Goal: Task Accomplishment & Management: Manage account settings

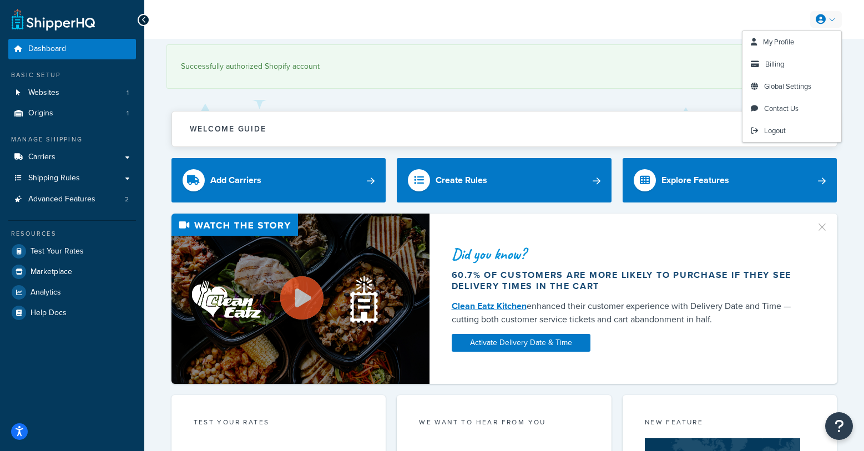
click at [818, 26] on link at bounding box center [827, 19] width 32 height 17
click at [782, 67] on span "Billing" at bounding box center [775, 64] width 19 height 11
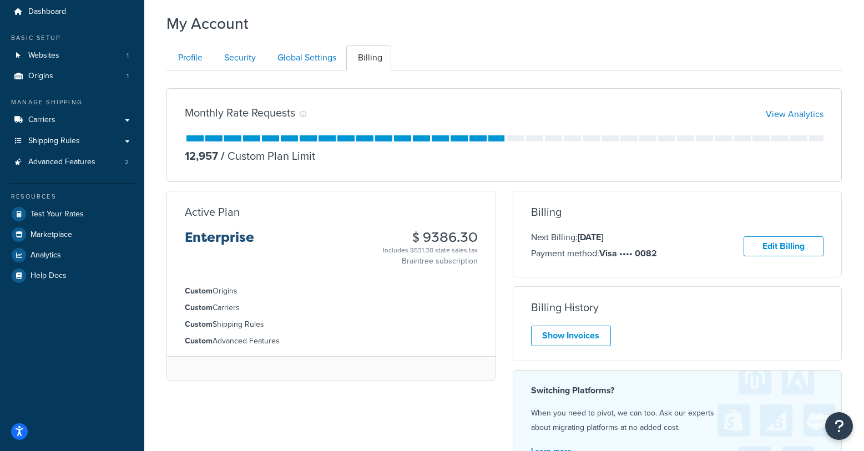
scroll to position [17, 0]
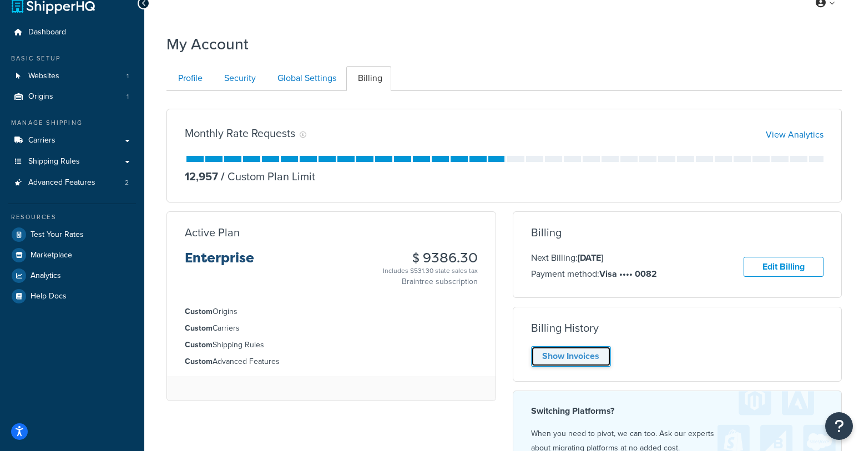
click at [562, 358] on link "Show Invoices" at bounding box center [571, 356] width 80 height 21
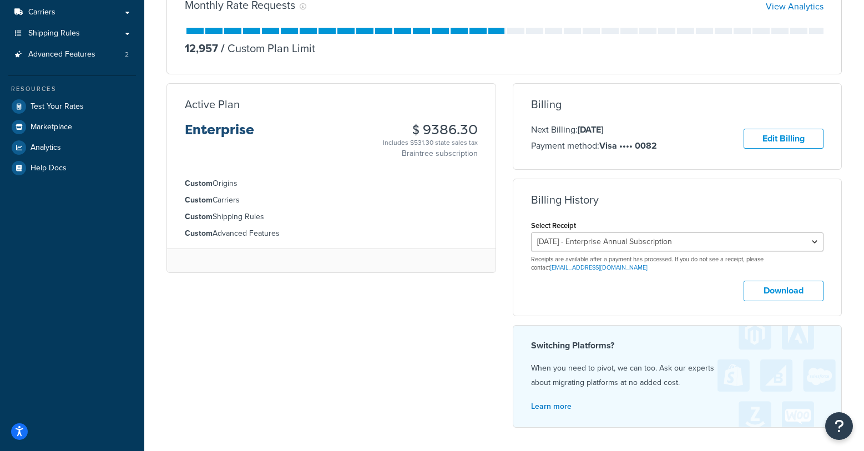
scroll to position [128, 0]
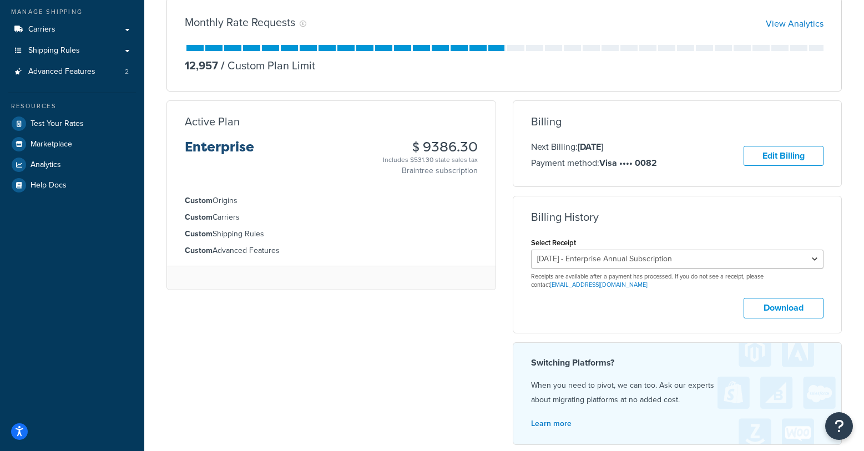
click at [229, 412] on div "Monthly Rate Requests View Analytics 12,957 / Custom Plan Limit Active Plan Ent…" at bounding box center [504, 221] width 692 height 465
click at [231, 384] on div "Monthly Rate Requests View Analytics 12,957 / Custom Plan Limit Active Plan Ent…" at bounding box center [504, 221] width 692 height 465
drag, startPoint x: 482, startPoint y: 146, endPoint x: 411, endPoint y: 152, distance: 70.7
click at [411, 152] on div "Active Plan Enterprise $ 9386.30 Includes $531.30 state sales tax Braintree sub…" at bounding box center [331, 145] width 329 height 61
copy h3 "$ 9386.30"
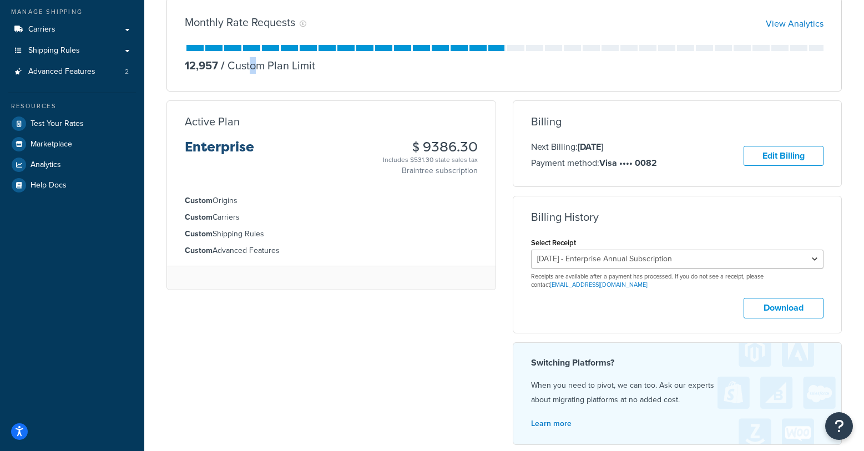
click at [252, 364] on div "Monthly Rate Requests View Analytics 12,957 / Custom Plan Limit Active Plan Ent…" at bounding box center [504, 221] width 692 height 465
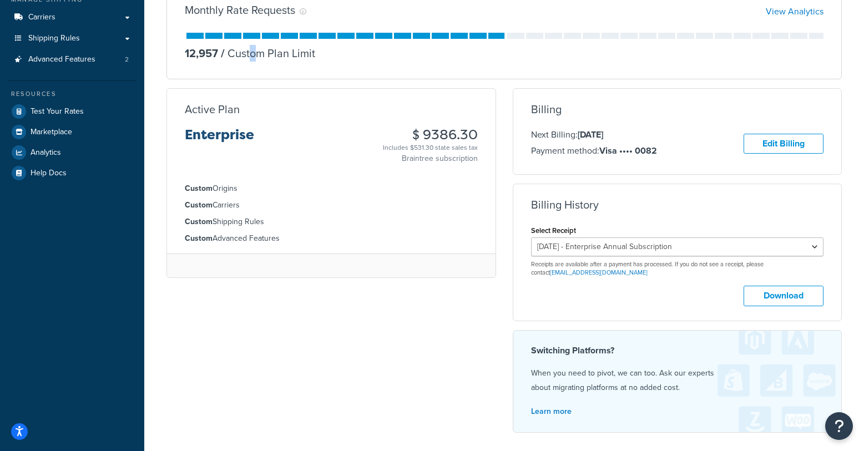
scroll to position [0, 0]
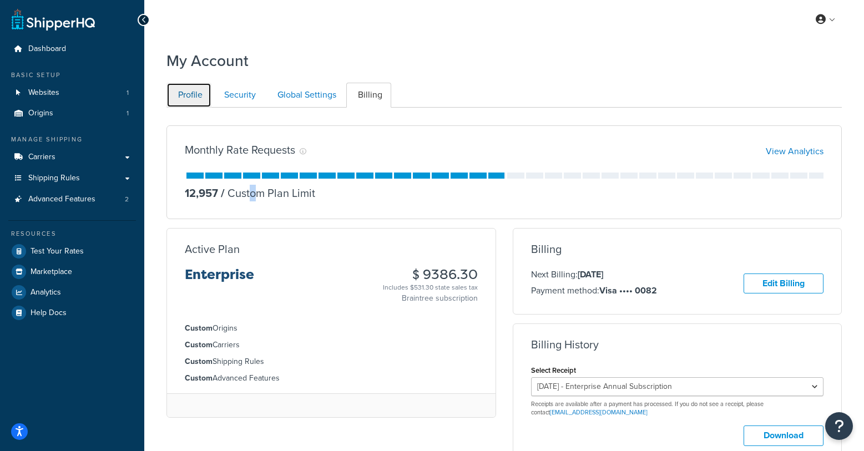
click at [183, 93] on link "Profile" at bounding box center [189, 95] width 45 height 25
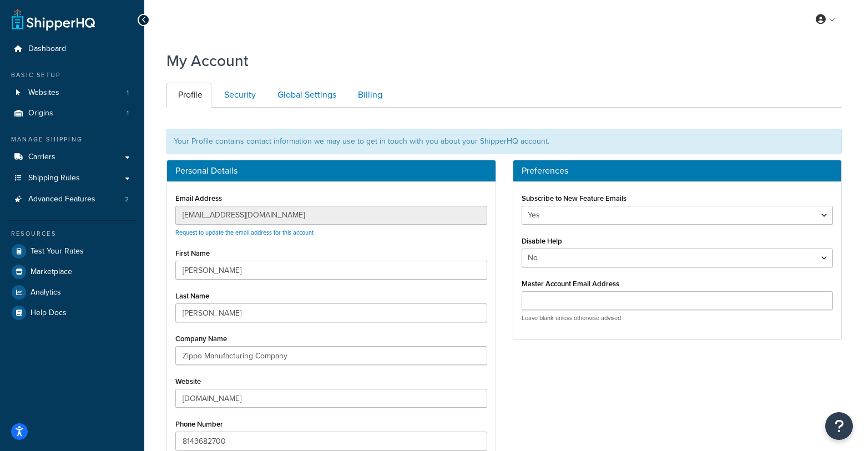
scroll to position [108, 0]
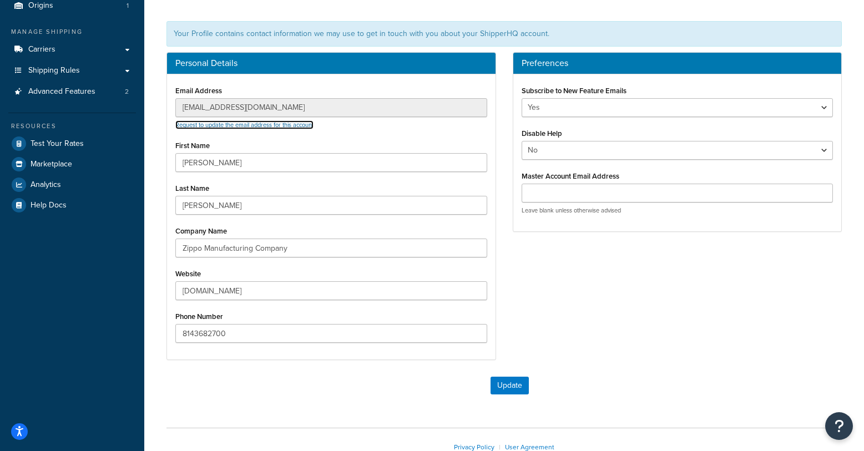
click at [310, 125] on link "Request to update the email address for this account" at bounding box center [244, 124] width 138 height 9
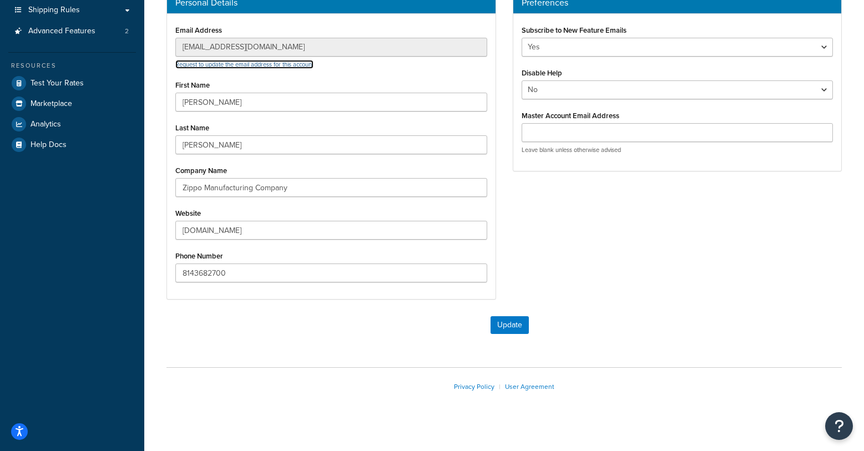
scroll to position [178, 0]
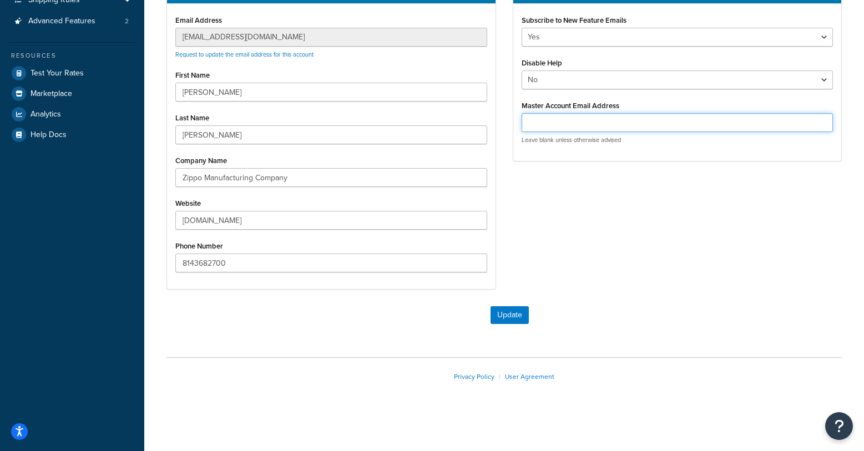
click at [588, 129] on input "Master Account Email Address" at bounding box center [678, 122] width 312 height 19
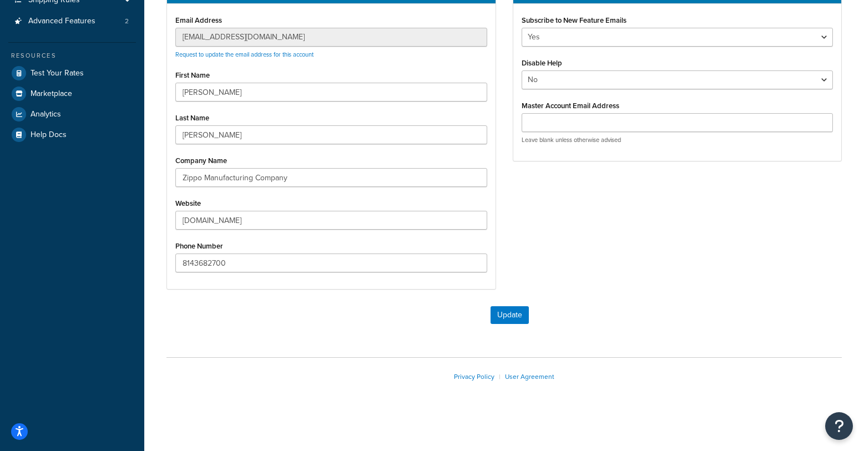
drag, startPoint x: 633, startPoint y: 308, endPoint x: 626, endPoint y: 313, distance: 8.8
click at [626, 313] on div "Update" at bounding box center [510, 315] width 665 height 18
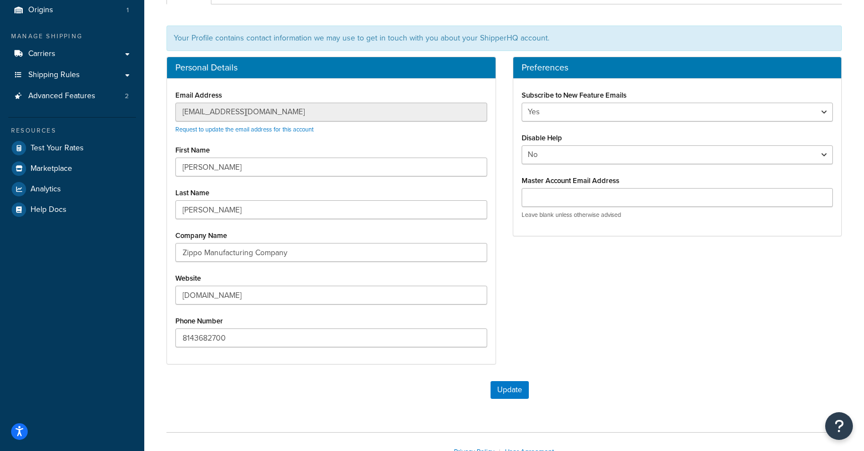
scroll to position [12, 0]
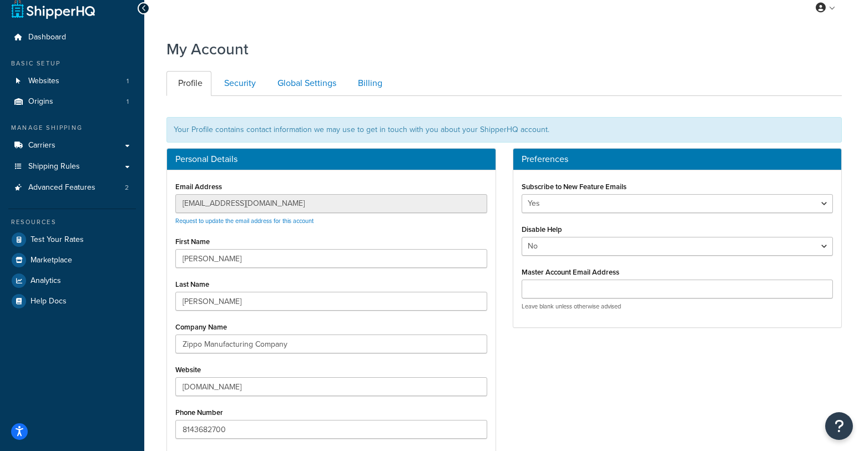
click at [300, 128] on div "Your Profile contains contact information we may use to get in touch with you a…" at bounding box center [505, 130] width 676 height 26
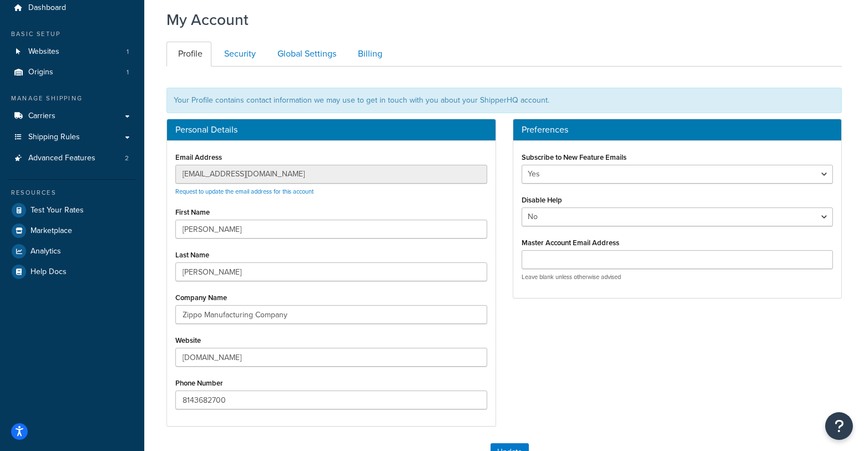
scroll to position [178, 0]
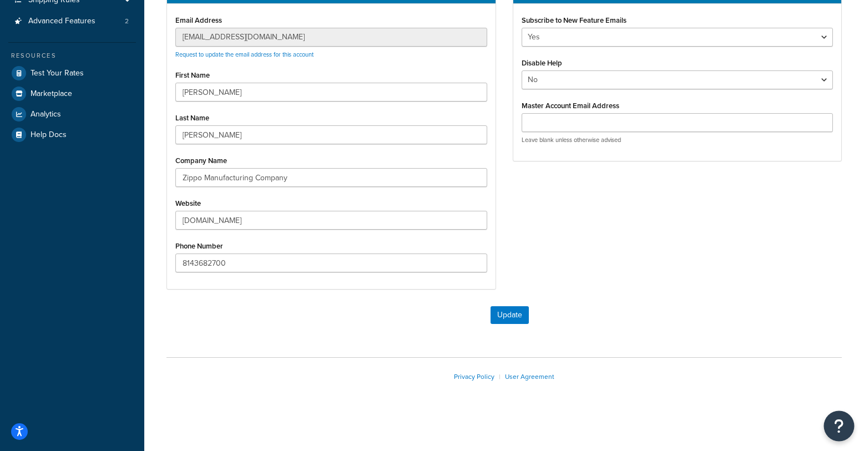
click at [842, 431] on icon "Open Resource Center" at bounding box center [839, 427] width 11 height 16
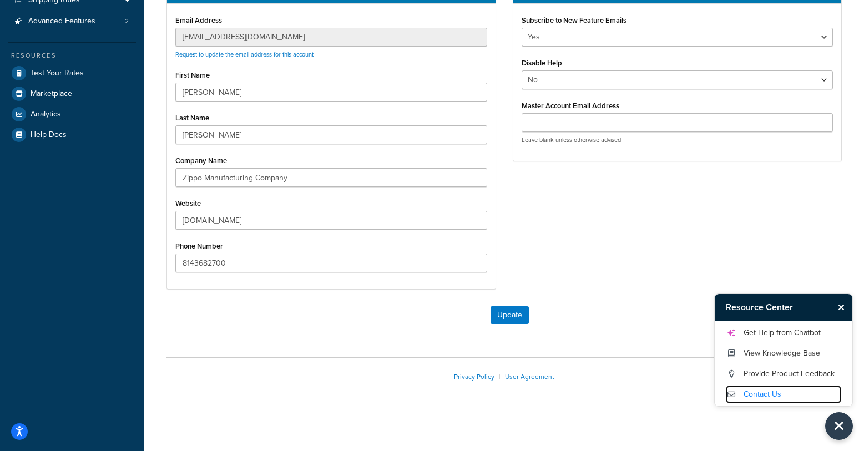
click at [778, 390] on link "Contact Us" at bounding box center [783, 395] width 115 height 18
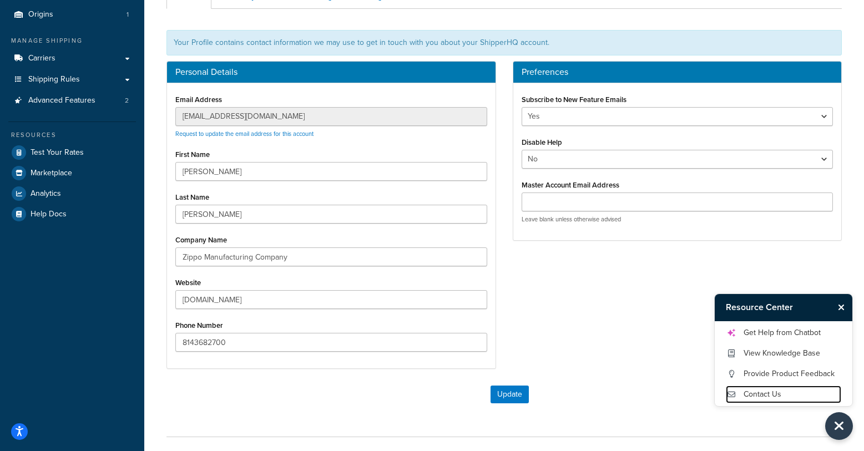
scroll to position [0, 0]
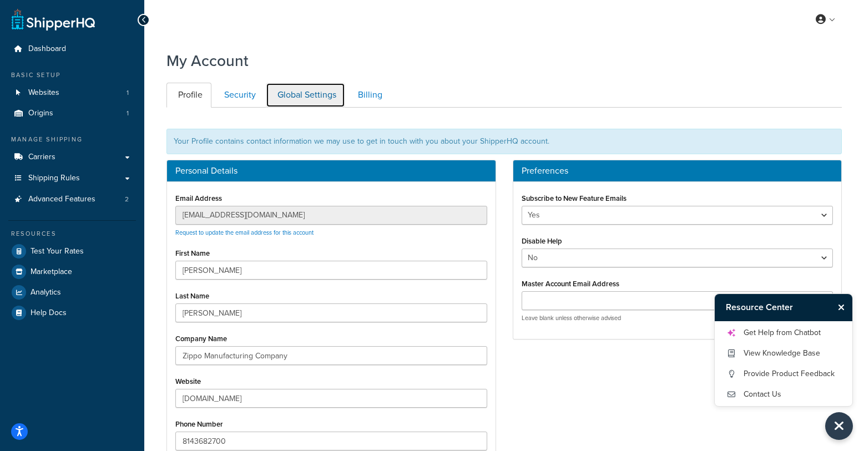
click at [300, 96] on link "Global Settings" at bounding box center [305, 95] width 79 height 25
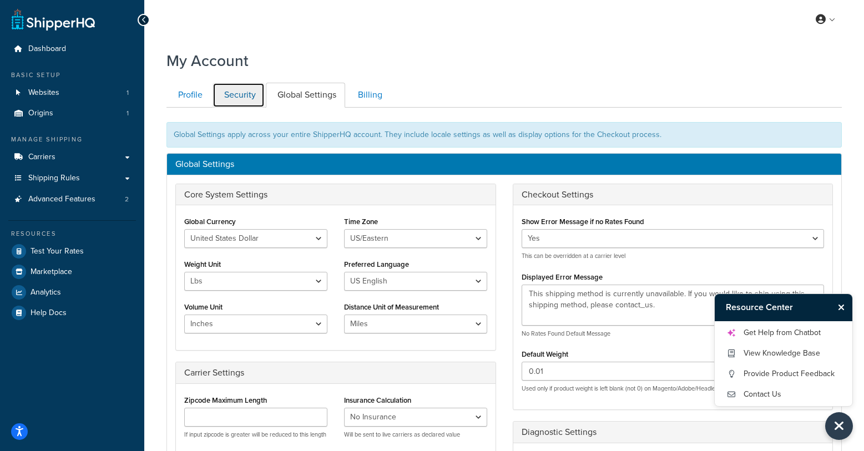
click at [228, 98] on link "Security" at bounding box center [239, 95] width 52 height 25
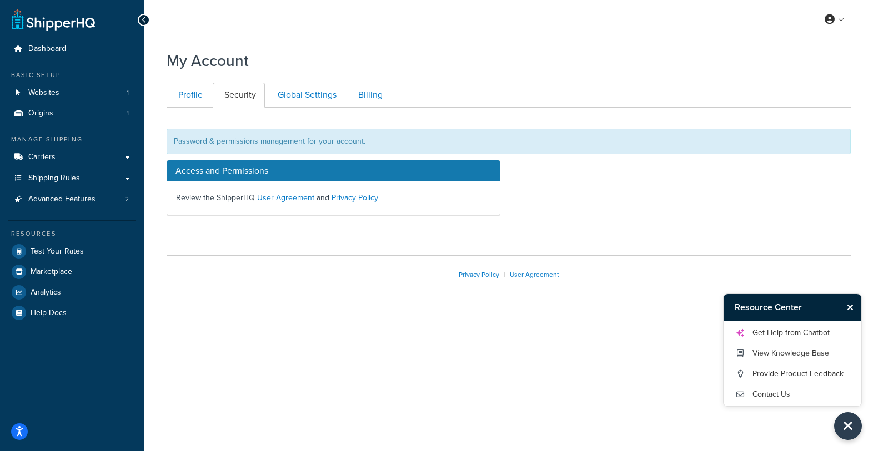
click at [292, 135] on div "Password & permissions management for your account." at bounding box center [509, 142] width 684 height 26
click at [371, 98] on link "Billing" at bounding box center [368, 95] width 45 height 25
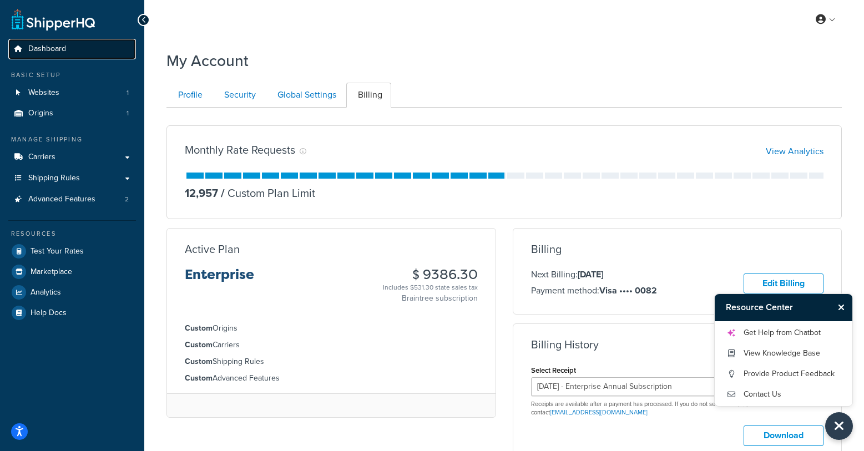
click at [83, 48] on link "Dashboard" at bounding box center [72, 49] width 128 height 21
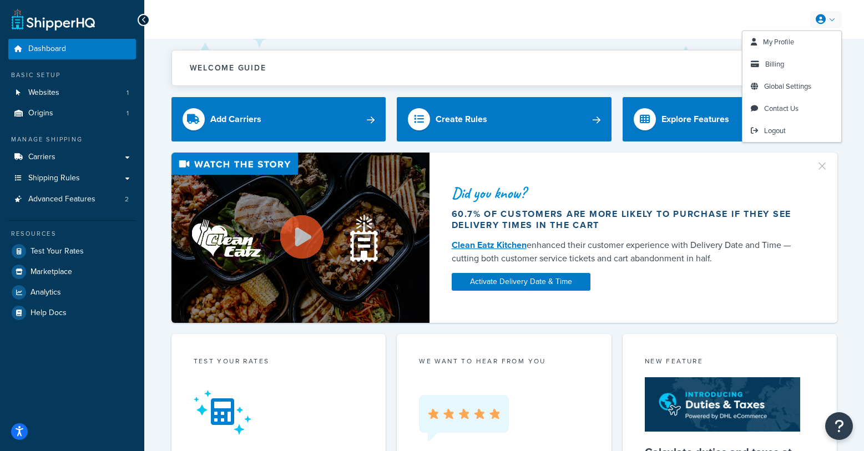
click at [826, 22] on icon at bounding box center [821, 19] width 10 height 10
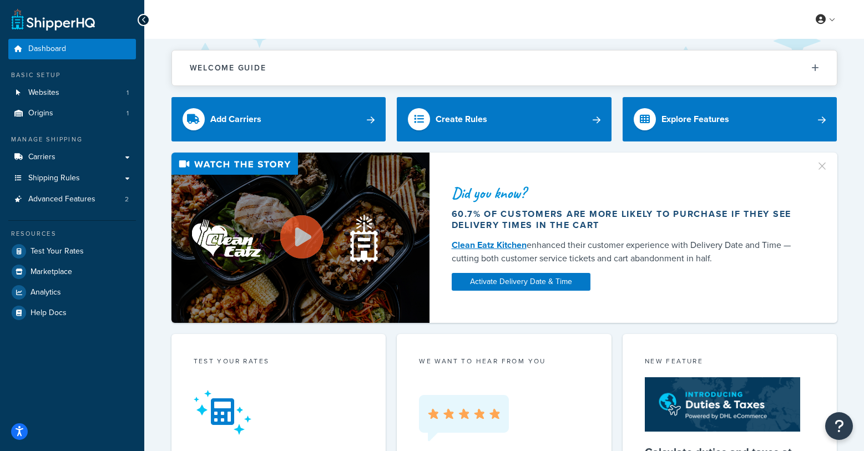
click at [671, 24] on div "My Profile Billing Global Settings Contact Us Logout" at bounding box center [504, 19] width 720 height 39
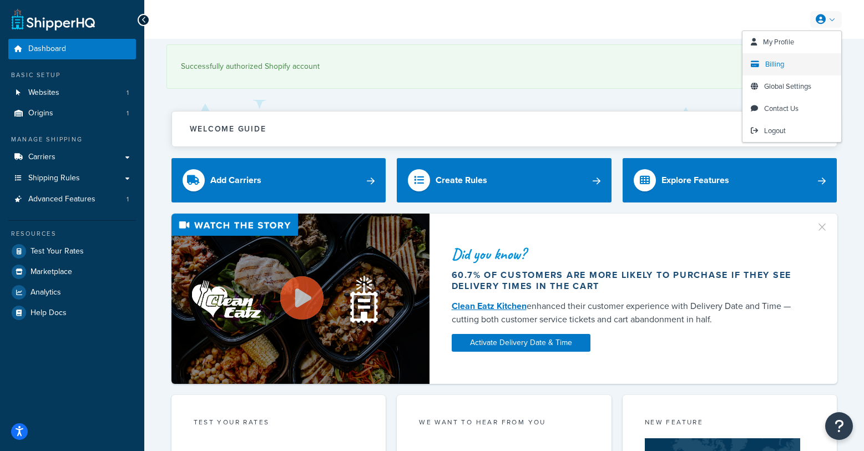
click at [781, 66] on span "Billing" at bounding box center [775, 64] width 19 height 11
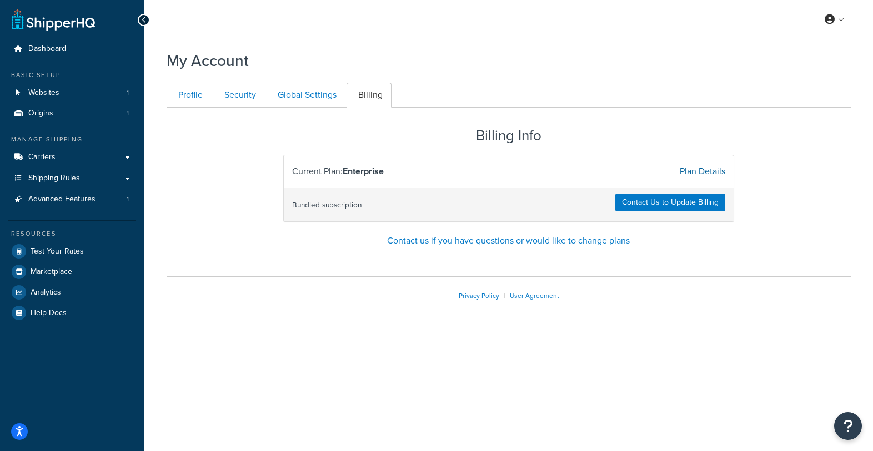
click at [701, 169] on link "Plan Details" at bounding box center [703, 171] width 46 height 13
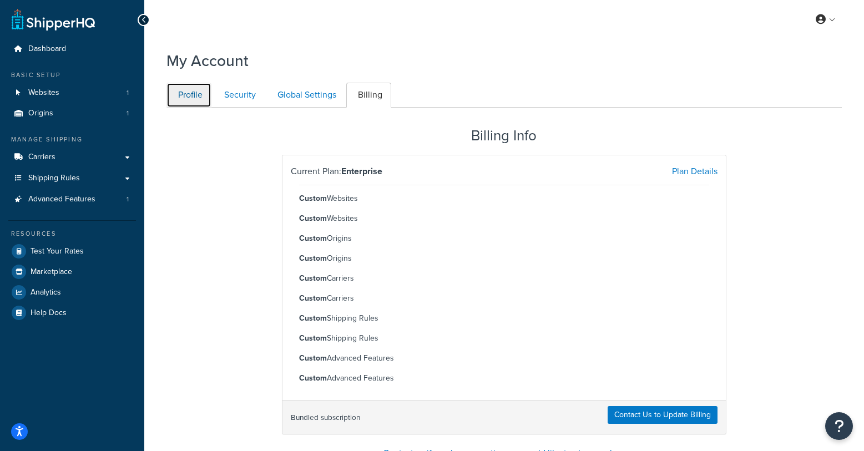
click at [197, 97] on link "Profile" at bounding box center [189, 95] width 45 height 25
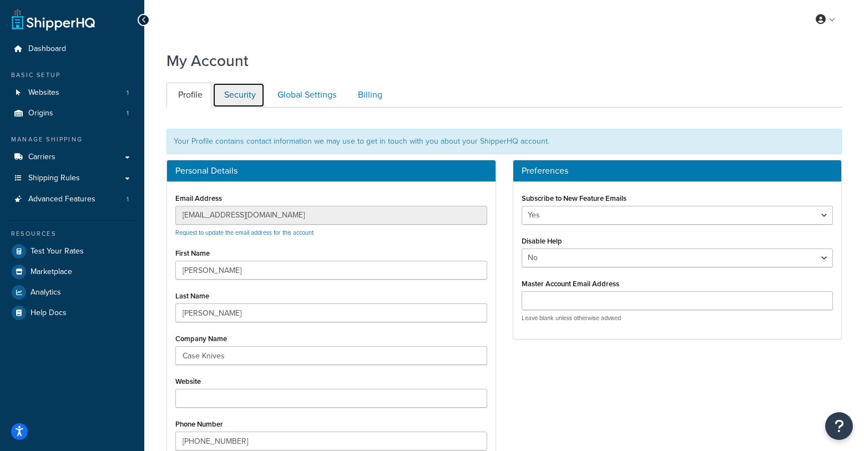
click at [242, 99] on link "Security" at bounding box center [239, 95] width 52 height 25
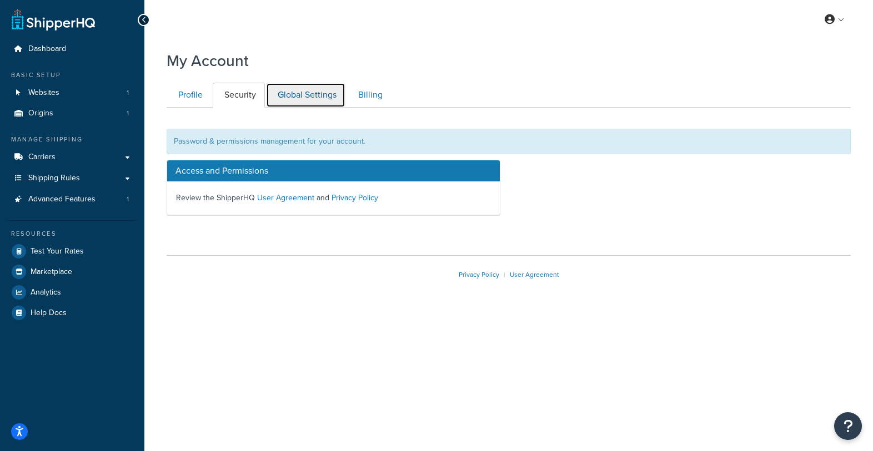
click at [294, 95] on link "Global Settings" at bounding box center [305, 95] width 79 height 25
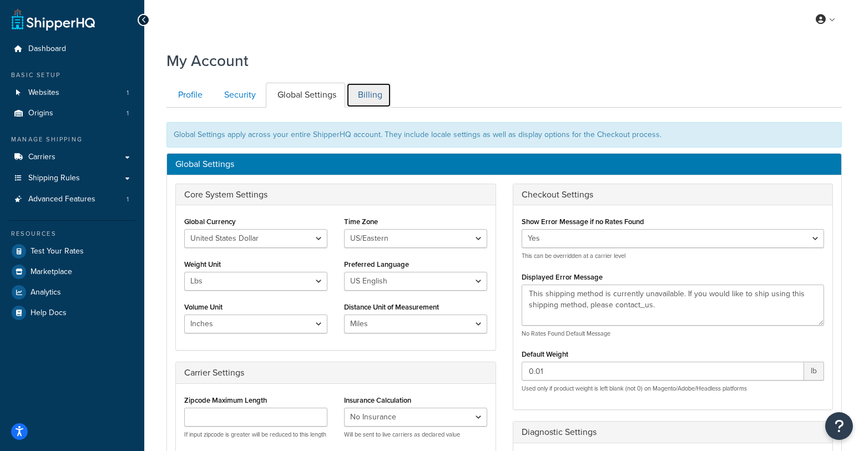
click at [366, 97] on link "Billing" at bounding box center [368, 95] width 45 height 25
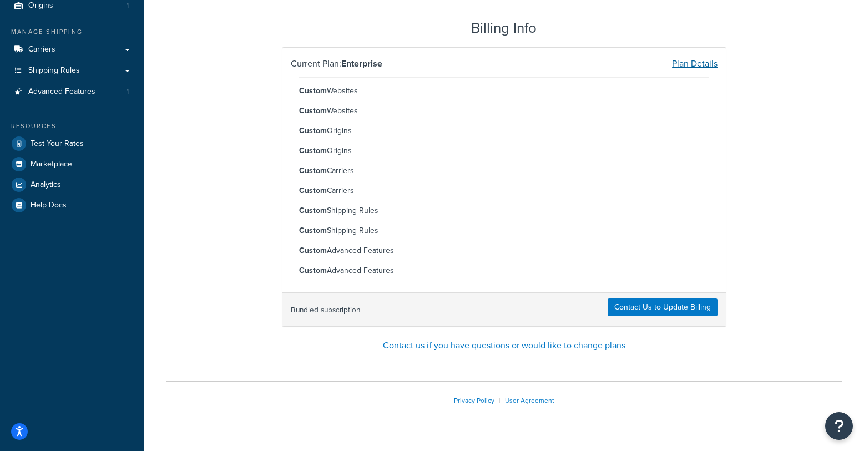
click at [699, 64] on link "Plan Details" at bounding box center [695, 63] width 46 height 13
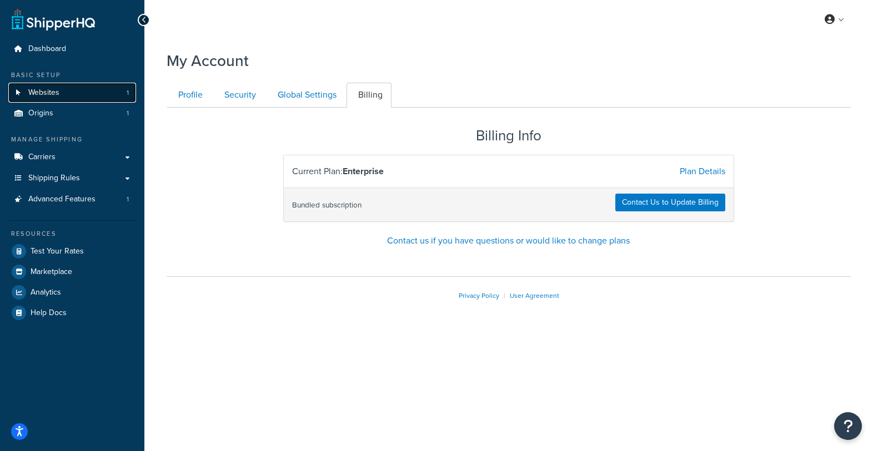
click at [42, 97] on span "Websites" at bounding box center [43, 92] width 31 height 9
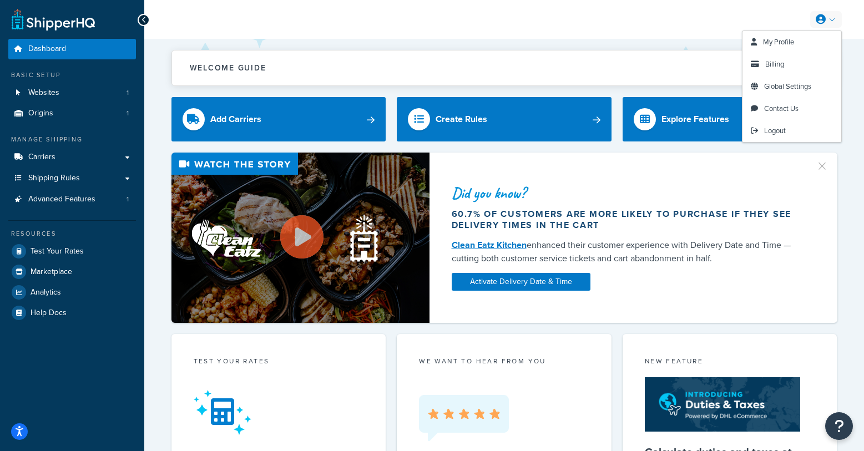
click at [830, 8] on div "My Profile Billing Global Settings Contact Us Logout" at bounding box center [504, 19] width 720 height 39
click at [788, 66] on link "Billing" at bounding box center [792, 64] width 99 height 22
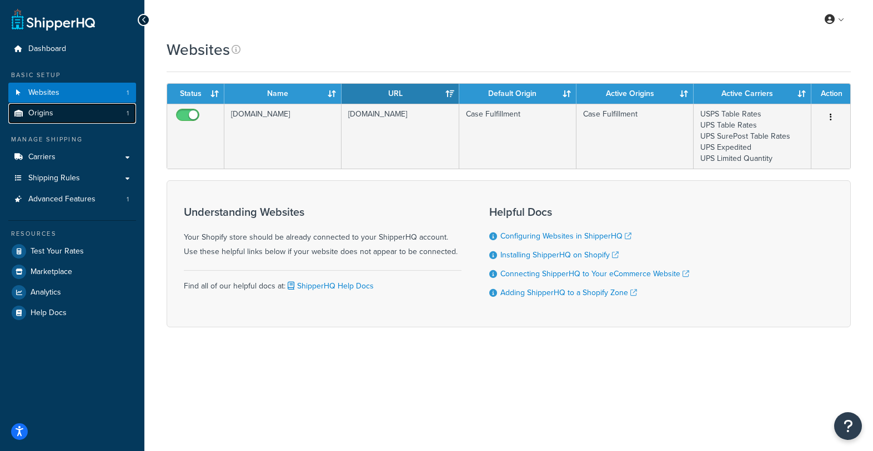
click at [42, 114] on span "Origins" at bounding box center [40, 113] width 25 height 9
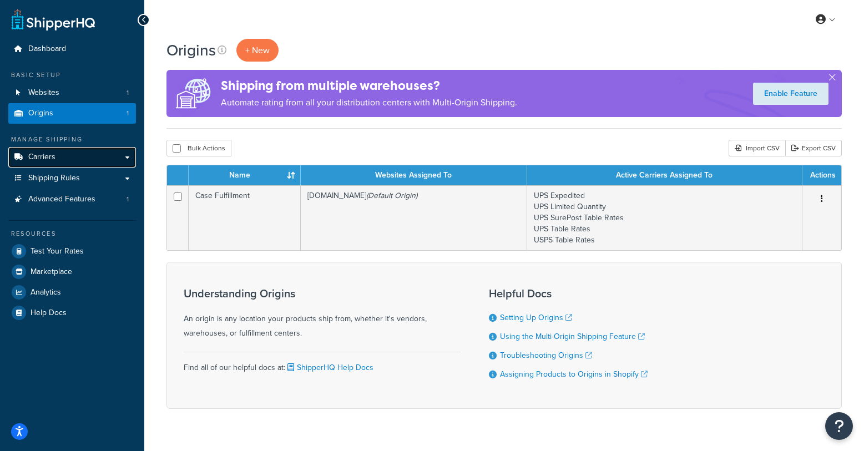
click at [43, 158] on span "Carriers" at bounding box center [41, 157] width 27 height 9
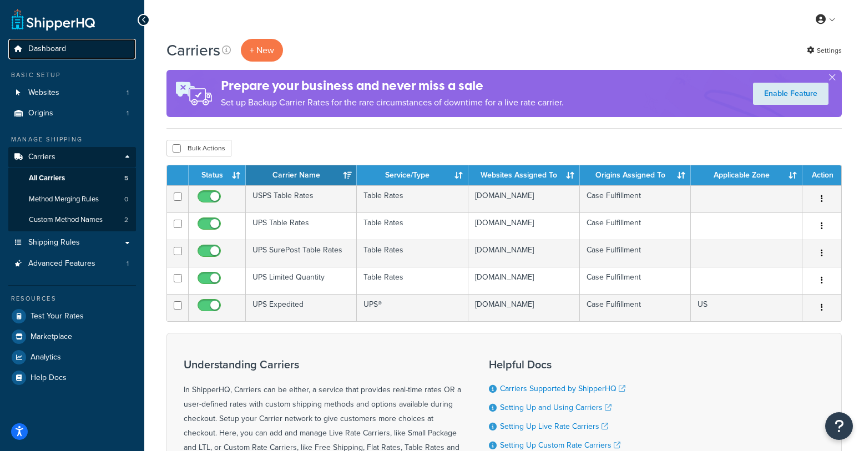
click at [62, 52] on span "Dashboard" at bounding box center [47, 48] width 38 height 9
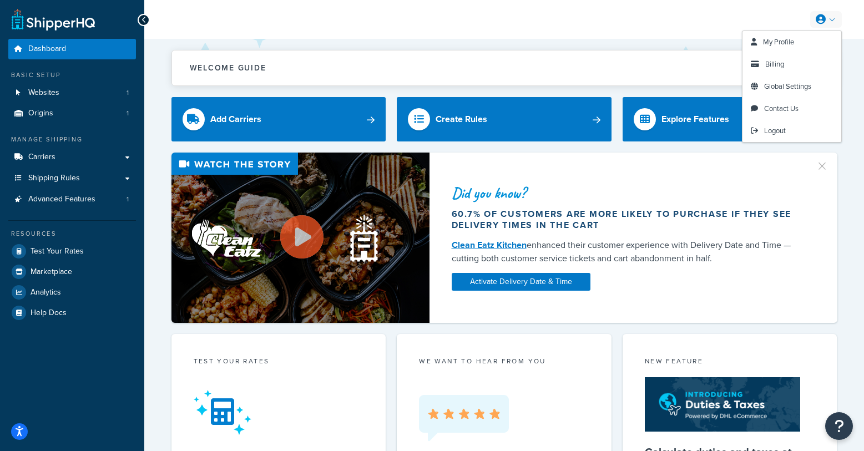
click at [824, 18] on icon at bounding box center [821, 19] width 10 height 10
click at [772, 64] on span "Billing" at bounding box center [775, 64] width 19 height 11
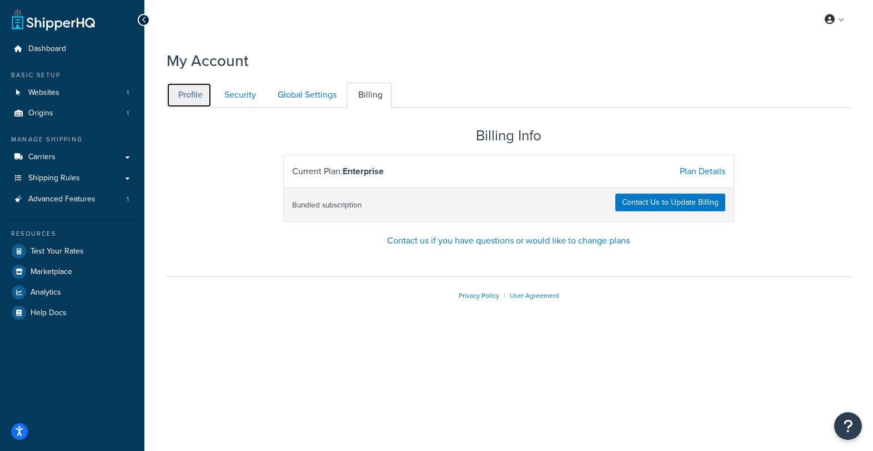
click at [180, 97] on link "Profile" at bounding box center [189, 95] width 45 height 25
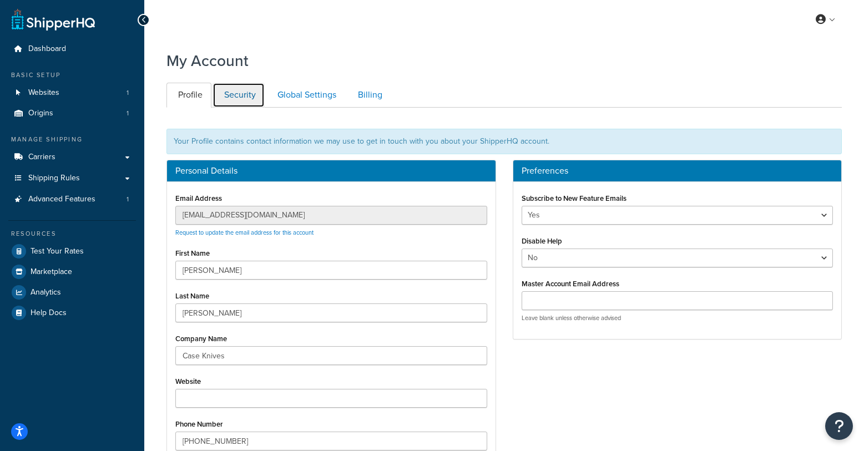
click at [250, 96] on link "Security" at bounding box center [239, 95] width 52 height 25
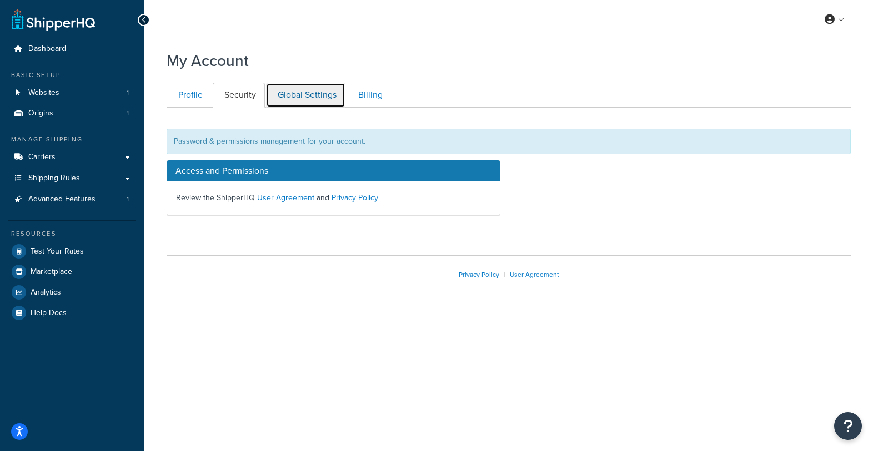
click at [298, 95] on link "Global Settings" at bounding box center [305, 95] width 79 height 25
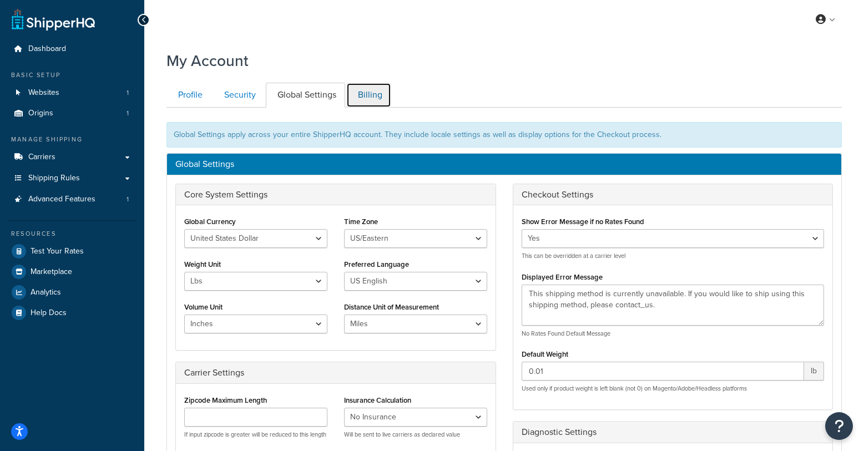
click at [356, 98] on link "Billing" at bounding box center [368, 95] width 45 height 25
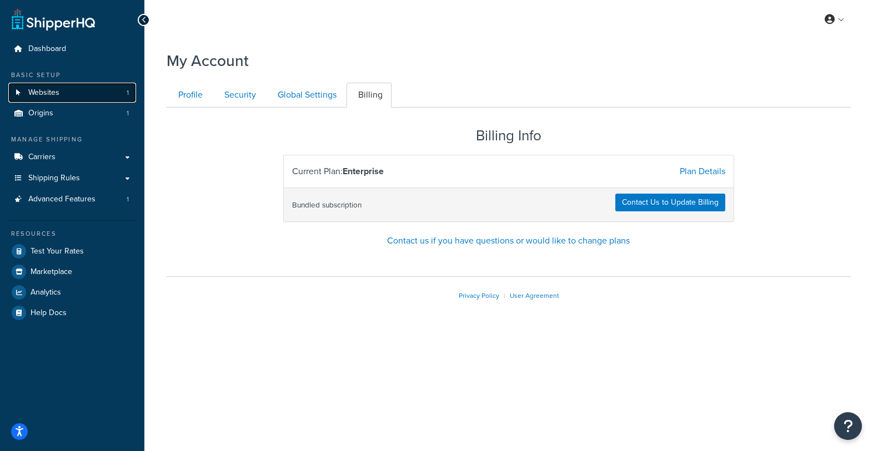
click at [68, 95] on link "Websites 1" at bounding box center [72, 93] width 128 height 21
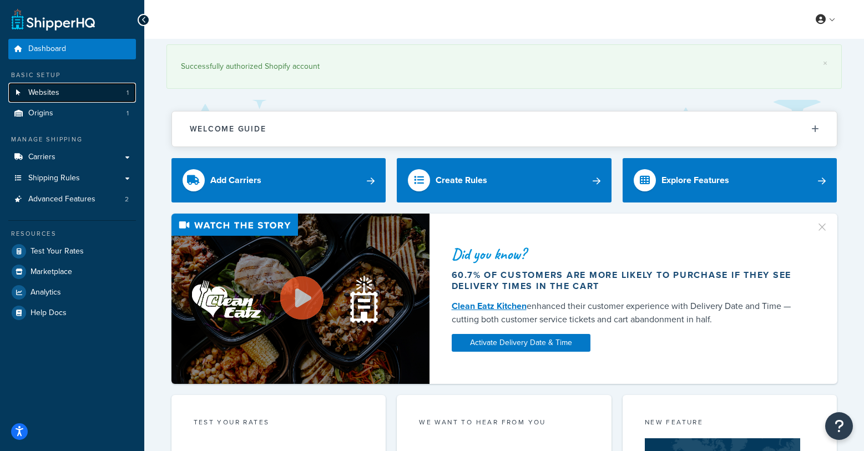
click at [76, 97] on link "Websites 1" at bounding box center [72, 93] width 128 height 21
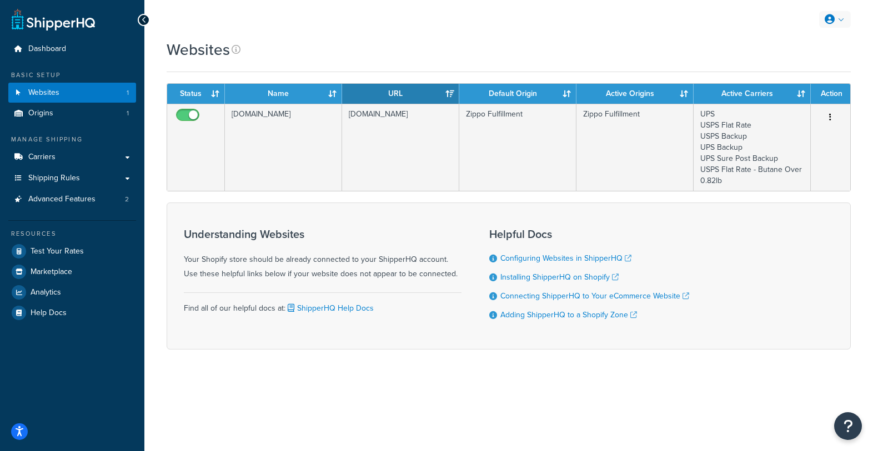
click at [823, 21] on link at bounding box center [835, 19] width 32 height 17
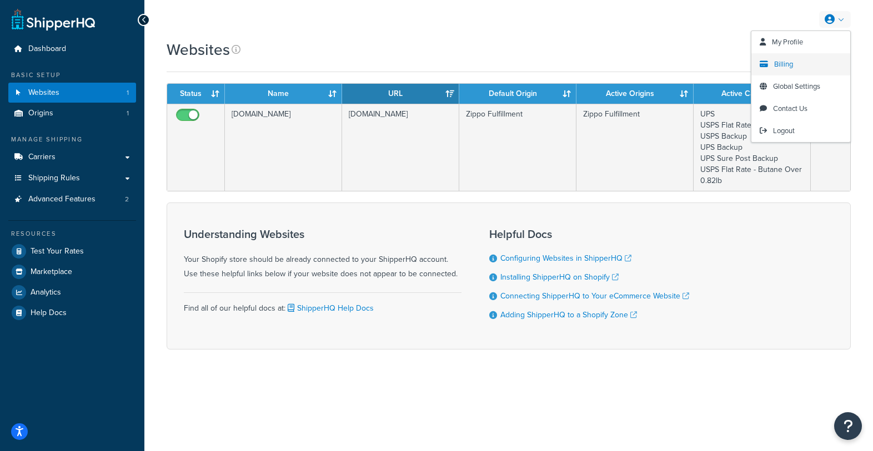
click at [769, 65] on link "Billing" at bounding box center [800, 64] width 99 height 22
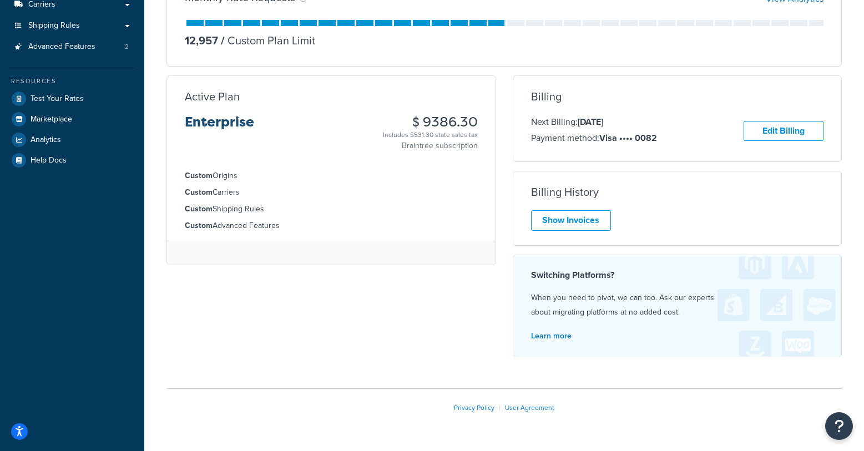
scroll to position [167, 0]
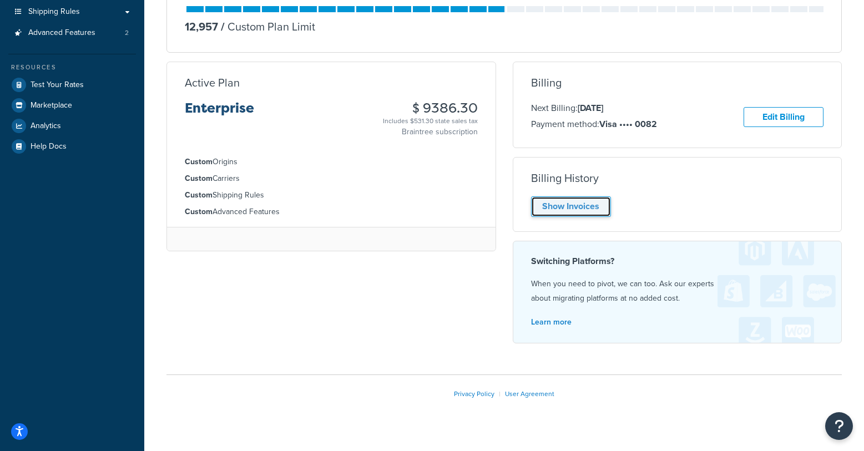
click at [591, 209] on link "Show Invoices" at bounding box center [571, 207] width 80 height 21
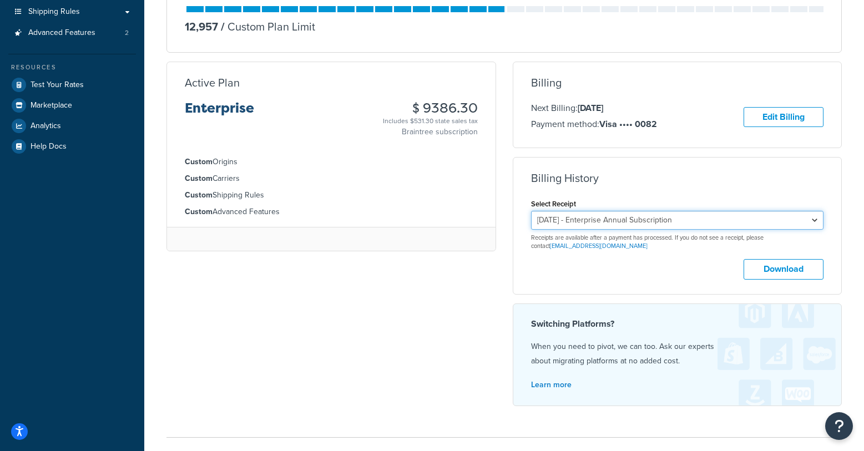
click at [685, 220] on select "[DATE] - Enterprise Annual Subscription [DATE] - Enterprise Annual Subscription…" at bounding box center [677, 220] width 293 height 19
click at [531, 211] on select "[DATE] - Enterprise Annual Subscription [DATE] - Enterprise Annual Subscription…" at bounding box center [677, 220] width 293 height 19
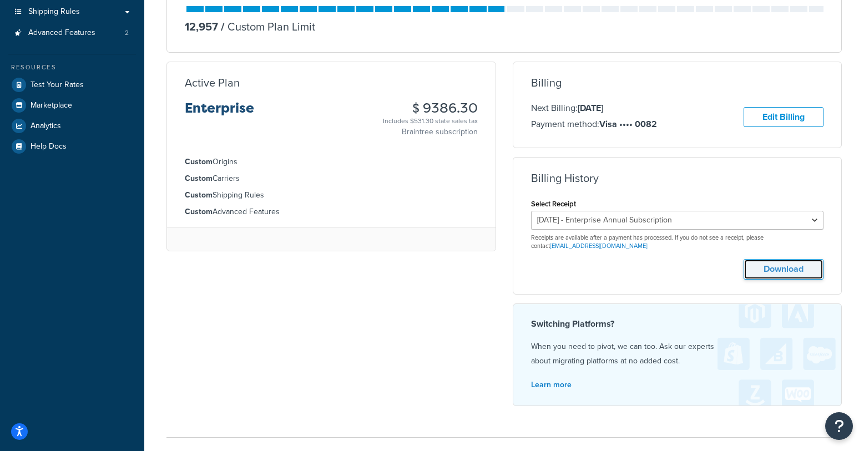
click at [770, 274] on button "Download" at bounding box center [784, 269] width 80 height 21
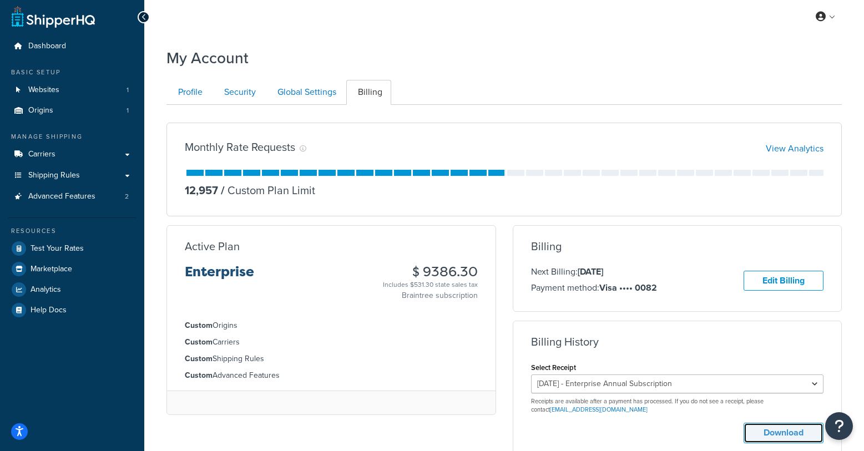
scroll to position [0, 0]
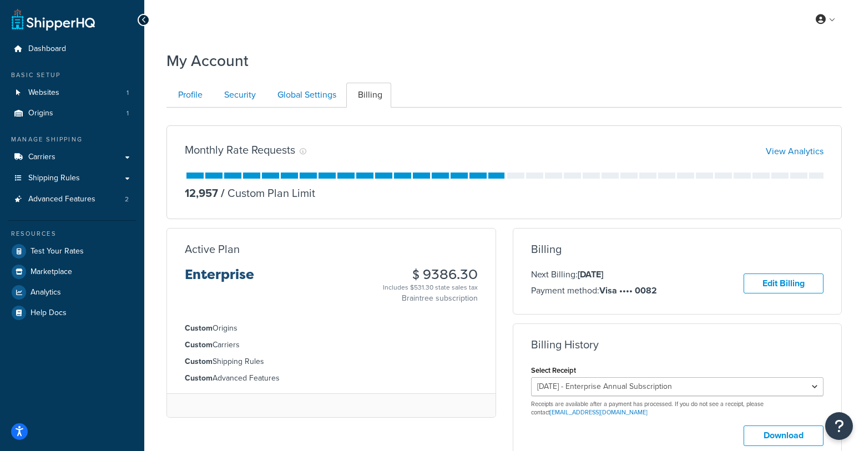
click at [316, 364] on li "Custom Shipping Rules" at bounding box center [331, 362] width 293 height 12
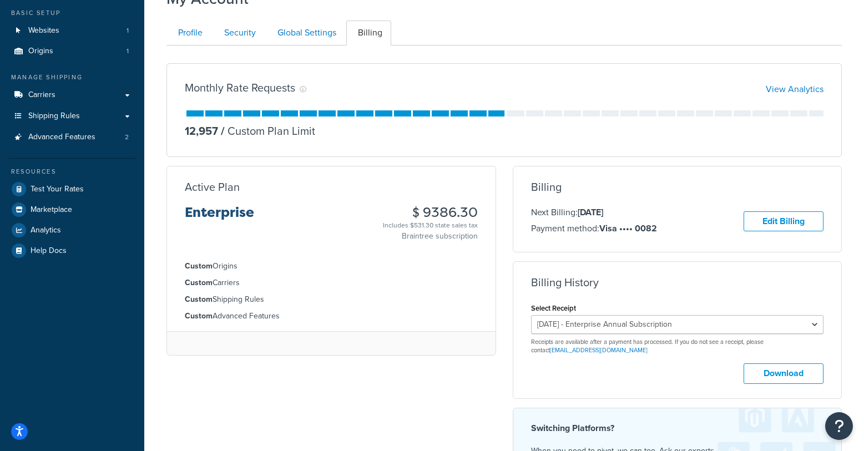
scroll to position [111, 0]
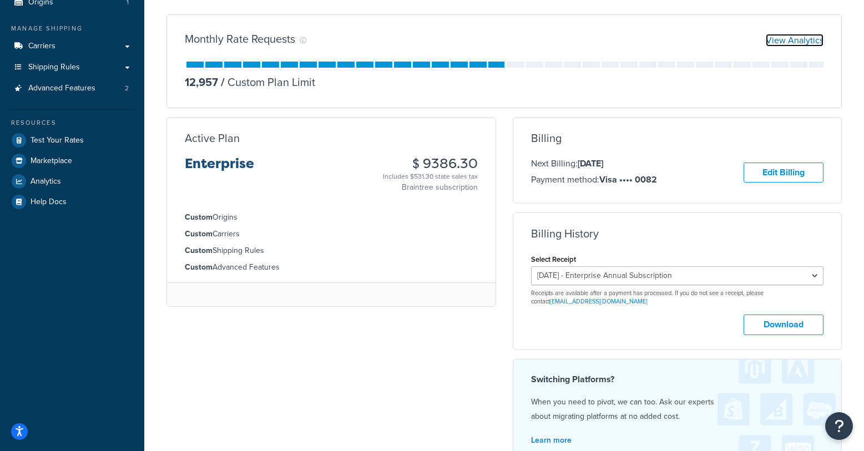
click at [776, 38] on link "View Analytics" at bounding box center [795, 40] width 58 height 13
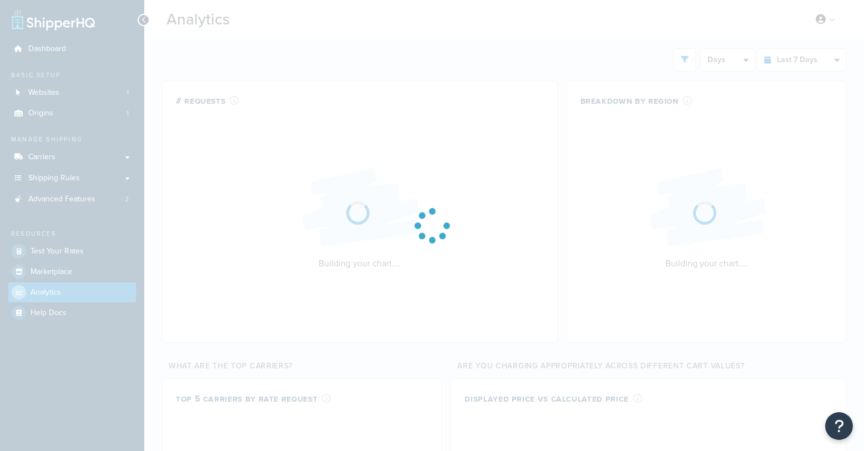
select select "last_7_days"
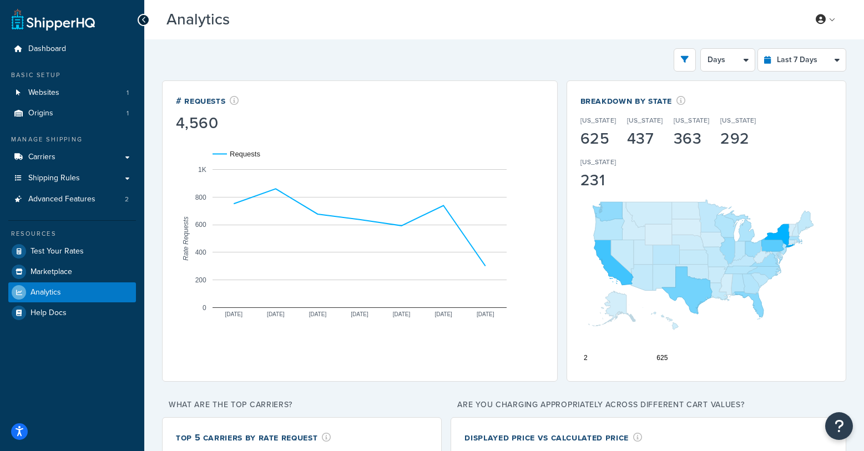
click at [677, 60] on button "open filter drawer" at bounding box center [685, 59] width 22 height 23
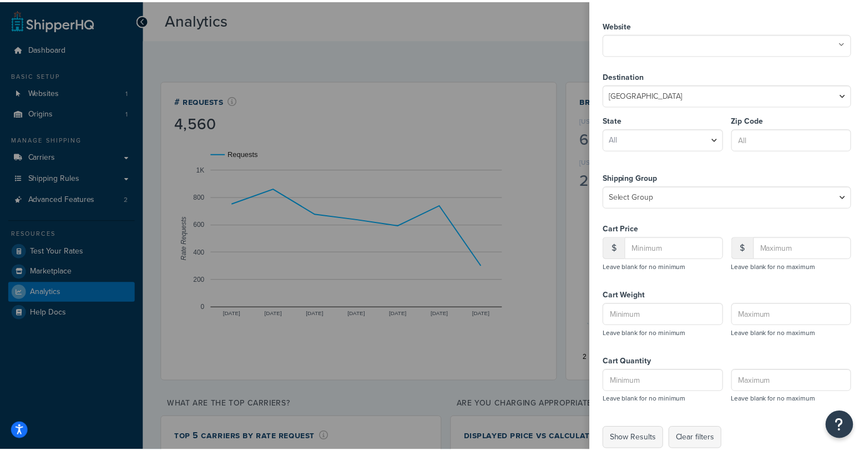
scroll to position [54, 0]
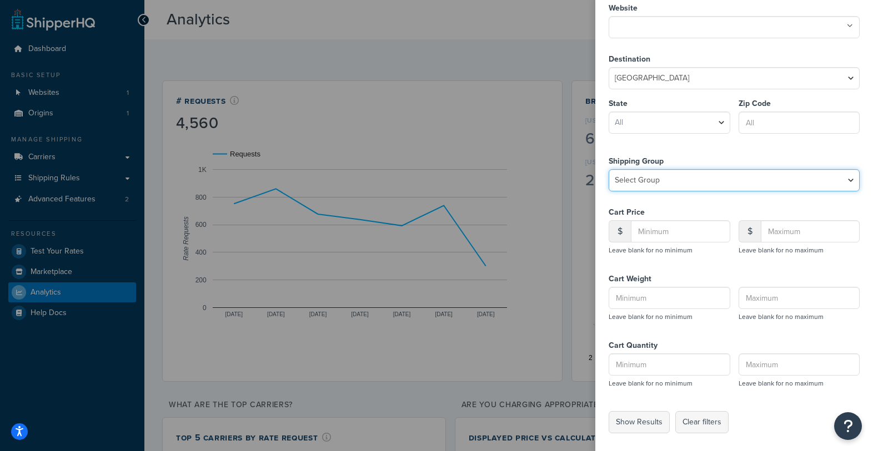
click at [747, 175] on select "Select Group All Products not assigned to a Shipping Group BUTANE CA_Prop_65 Ey…" at bounding box center [733, 180] width 251 height 22
click at [397, 80] on label at bounding box center [436, 225] width 873 height 451
click at [0, 0] on input "checkbox" at bounding box center [0, 0] width 0 height 0
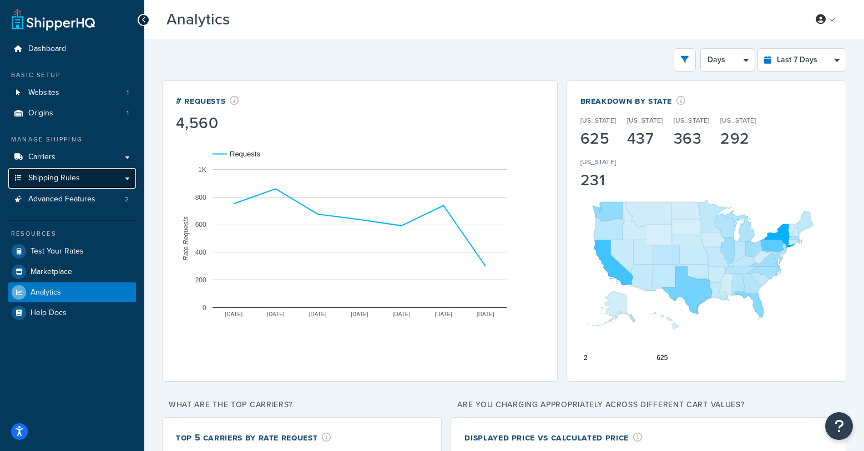
click at [58, 177] on span "Shipping Rules" at bounding box center [54, 178] width 52 height 9
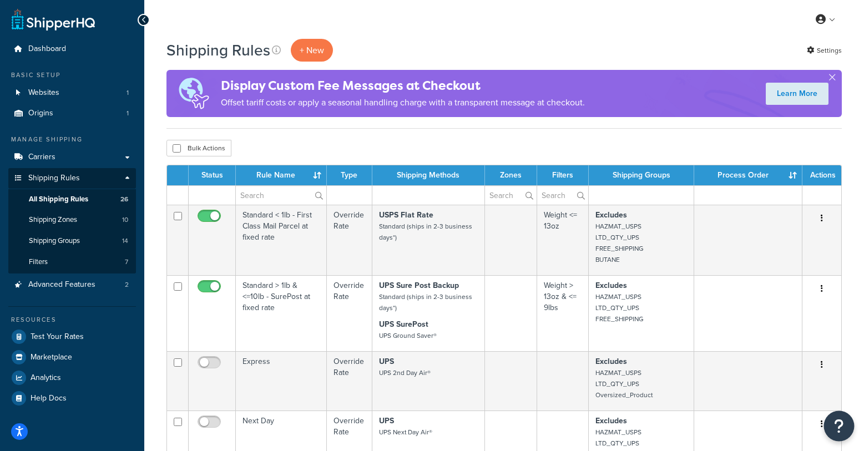
click at [839, 424] on icon "Open Resource Center" at bounding box center [839, 427] width 11 height 16
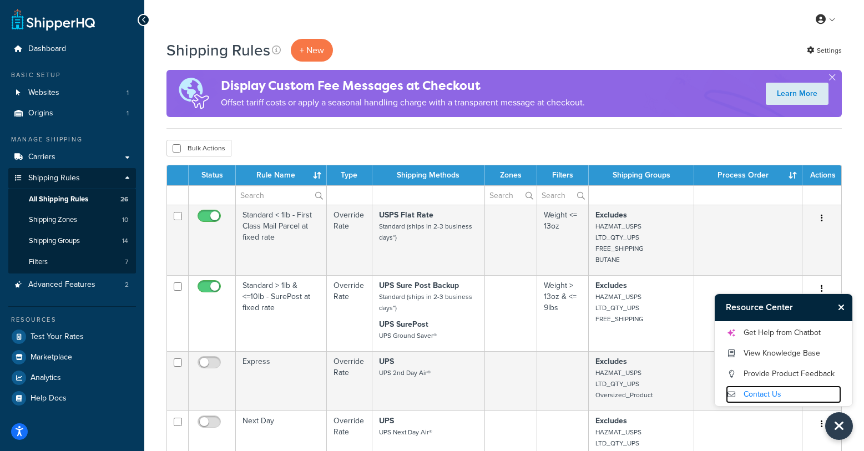
click at [760, 402] on link "Contact Us" at bounding box center [783, 395] width 115 height 18
